Goal: Transaction & Acquisition: Purchase product/service

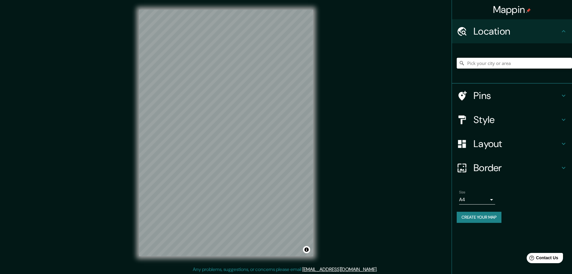
click at [487, 64] on input "Pick your city or area" at bounding box center [514, 63] width 115 height 11
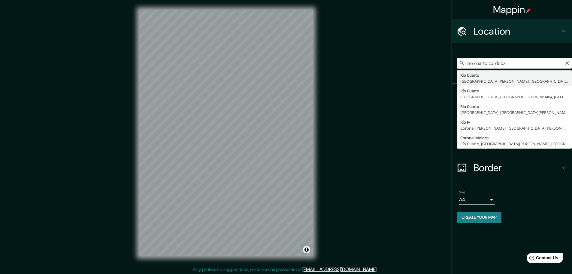
type input "Río Cuarto, [GEOGRAPHIC_DATA][PERSON_NAME], [GEOGRAPHIC_DATA]"
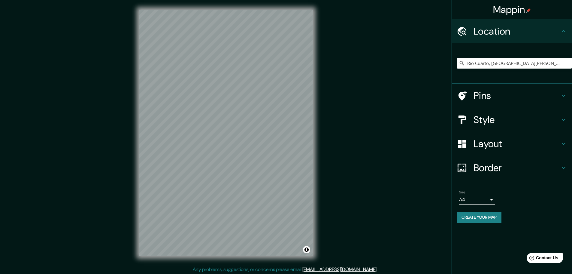
click at [561, 122] on icon at bounding box center [563, 119] width 7 height 7
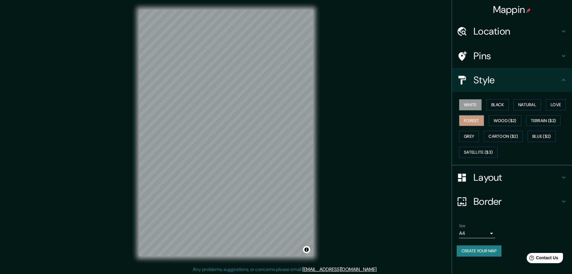
click at [471, 123] on button "Forest" at bounding box center [471, 120] width 25 height 11
click at [471, 136] on button "Grey" at bounding box center [469, 136] width 20 height 11
click at [543, 121] on button "Terrain ($2)" at bounding box center [543, 120] width 35 height 11
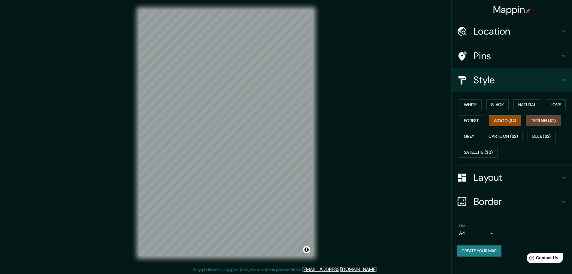
click at [503, 120] on button "Wood ($2)" at bounding box center [505, 120] width 32 height 11
click at [474, 252] on button "Create your map" at bounding box center [479, 250] width 45 height 11
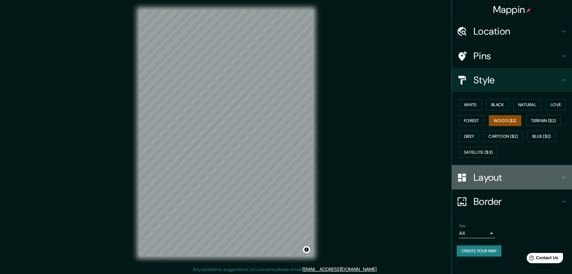
click at [522, 180] on h4 "Layout" at bounding box center [517, 177] width 87 height 12
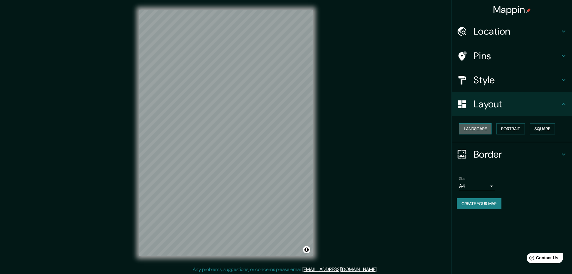
click at [475, 125] on button "Landscape" at bounding box center [475, 128] width 32 height 11
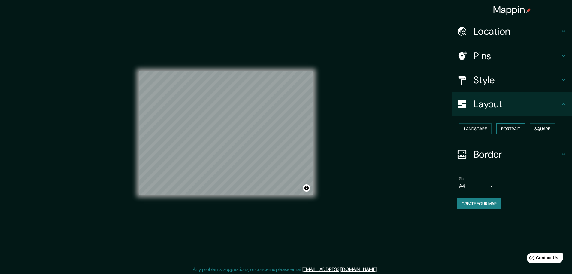
click at [513, 131] on button "Portrait" at bounding box center [511, 128] width 29 height 11
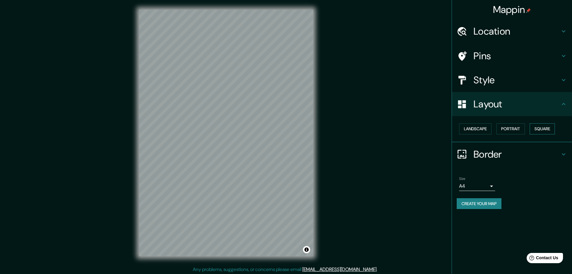
click at [543, 132] on button "Square" at bounding box center [542, 128] width 25 height 11
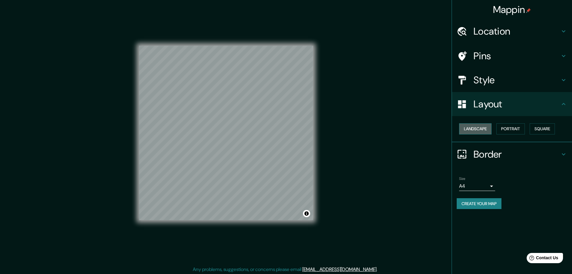
click at [478, 132] on button "Landscape" at bounding box center [475, 128] width 32 height 11
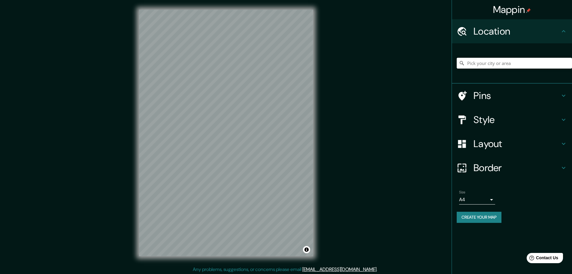
click at [486, 64] on input "Pick your city or area" at bounding box center [514, 63] width 115 height 11
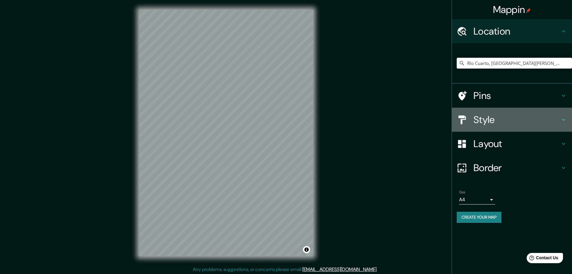
click at [564, 121] on icon at bounding box center [563, 119] width 7 height 7
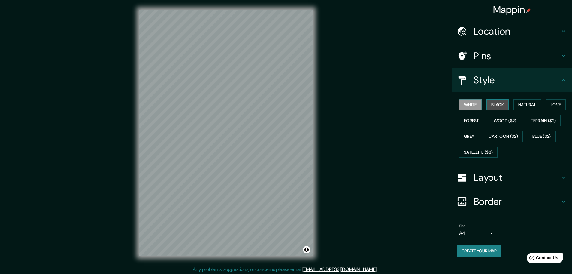
click at [499, 105] on button "Black" at bounding box center [498, 104] width 23 height 11
click at [535, 105] on button "Natural" at bounding box center [528, 104] width 28 height 11
click at [559, 106] on button "Love" at bounding box center [556, 104] width 20 height 11
click at [471, 121] on button "Forest" at bounding box center [471, 120] width 25 height 11
click at [504, 122] on button "Wood ($2)" at bounding box center [505, 120] width 32 height 11
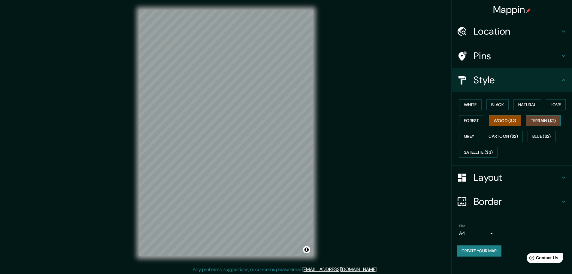
click at [543, 123] on button "Terrain ($2)" at bounding box center [543, 120] width 35 height 11
click at [470, 139] on button "Grey" at bounding box center [469, 136] width 20 height 11
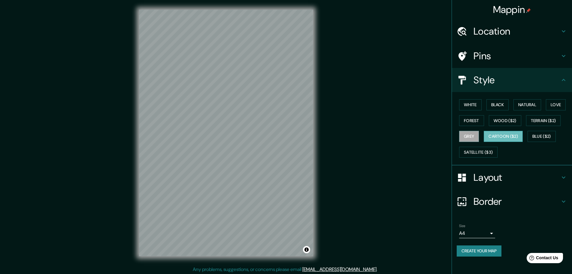
click at [497, 136] on button "Cartoon ($2)" at bounding box center [503, 136] width 39 height 11
click at [543, 137] on button "Blue ($2)" at bounding box center [542, 136] width 28 height 11
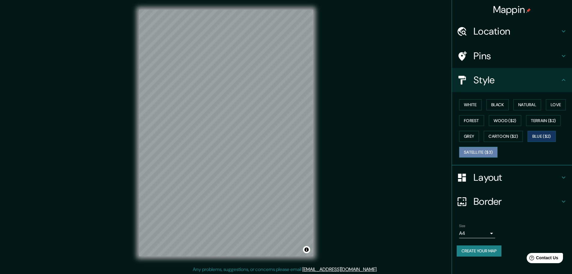
click at [473, 154] on button "Satellite ($3)" at bounding box center [478, 152] width 38 height 11
click at [497, 105] on button "Black" at bounding box center [498, 104] width 23 height 11
click at [526, 104] on button "Natural" at bounding box center [528, 104] width 28 height 11
click at [562, 81] on icon at bounding box center [563, 79] width 7 height 7
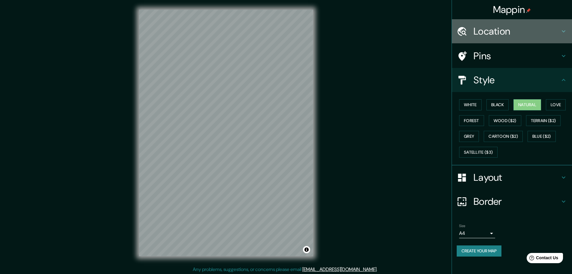
click at [564, 32] on icon at bounding box center [564, 31] width 4 height 2
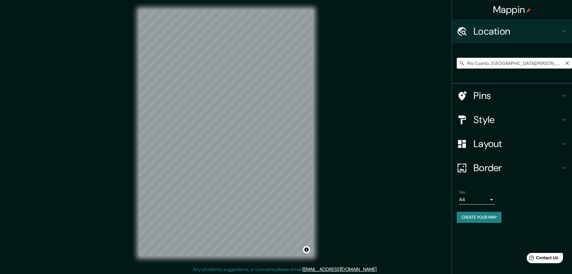
click at [467, 63] on input "Río Cuarto, [GEOGRAPHIC_DATA][PERSON_NAME], [GEOGRAPHIC_DATA]" at bounding box center [514, 63] width 115 height 11
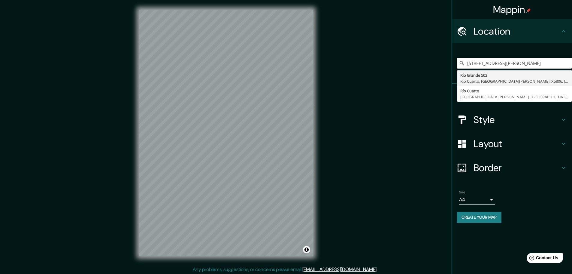
type input "Río Grande 502, Río Cuarto, Provincia de Córdoba, X5806, Argentina"
click at [379, 154] on div "Mappin Location Río Grande 502, Río Cuarto, Provincia de Córdoba, X5806, Argent…" at bounding box center [286, 137] width 572 height 275
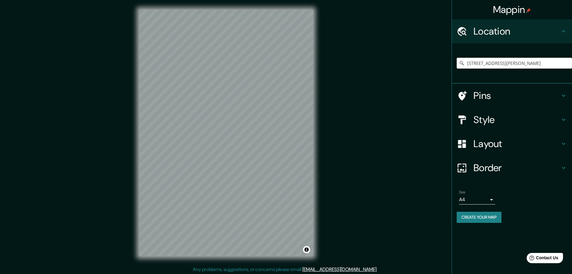
click at [498, 121] on h4 "Style" at bounding box center [517, 120] width 87 height 12
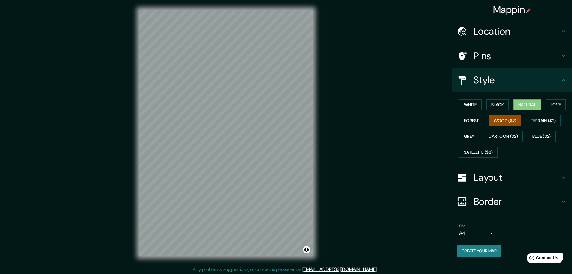
click at [505, 123] on button "Wood ($2)" at bounding box center [505, 120] width 32 height 11
click at [466, 120] on button "Forest" at bounding box center [471, 120] width 25 height 11
click at [471, 105] on button "White" at bounding box center [470, 104] width 23 height 11
click at [498, 107] on button "Black" at bounding box center [498, 104] width 23 height 11
